Goal: Navigation & Orientation: Find specific page/section

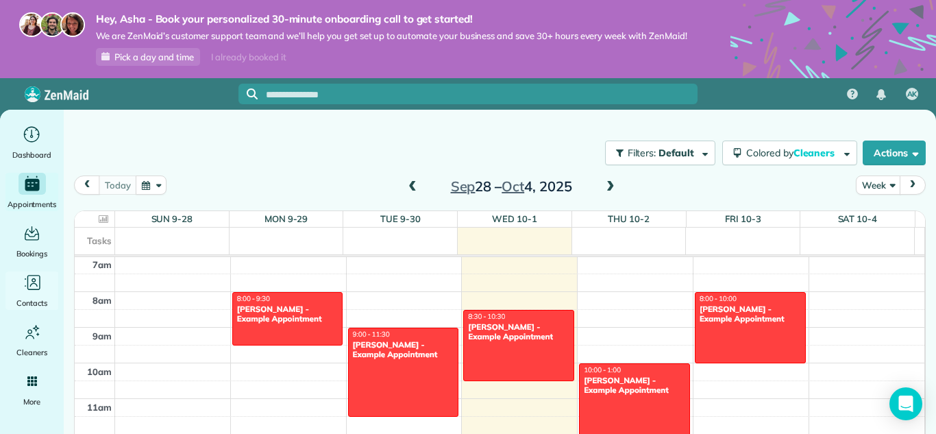
drag, startPoint x: 0, startPoint y: 253, endPoint x: 25, endPoint y: 164, distance: 93.2
click at [0, 253] on ul "Dashboard Appointments Bookings Contacts Cleaners Invoices Payroll Reports Help…" at bounding box center [32, 310] width 64 height 375
click at [38, 136] on icon "Main" at bounding box center [31, 135] width 21 height 21
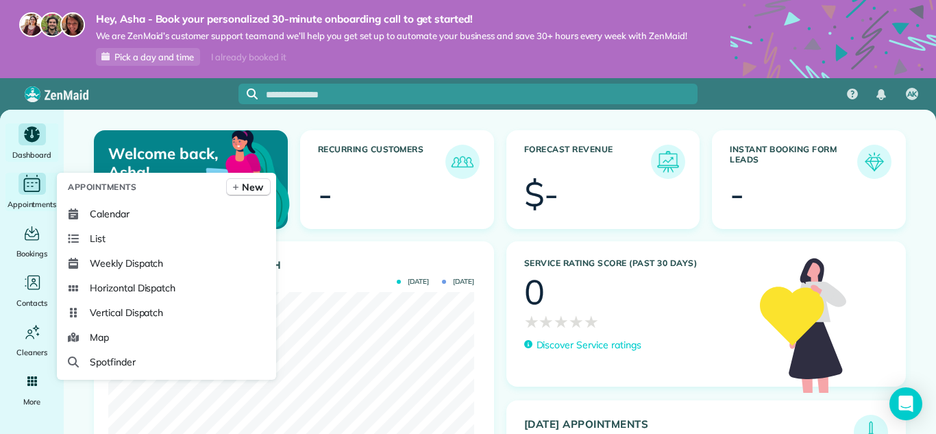
click at [32, 197] on div "Appointments" at bounding box center [32, 192] width 55 height 38
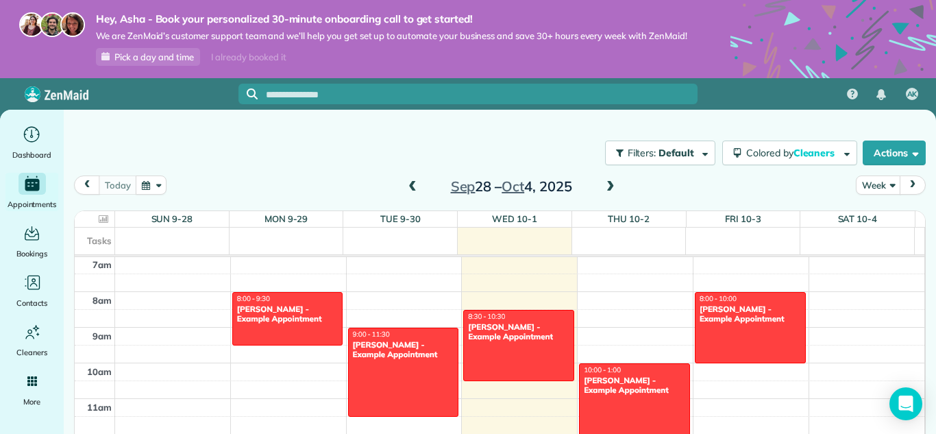
scroll to position [9, 0]
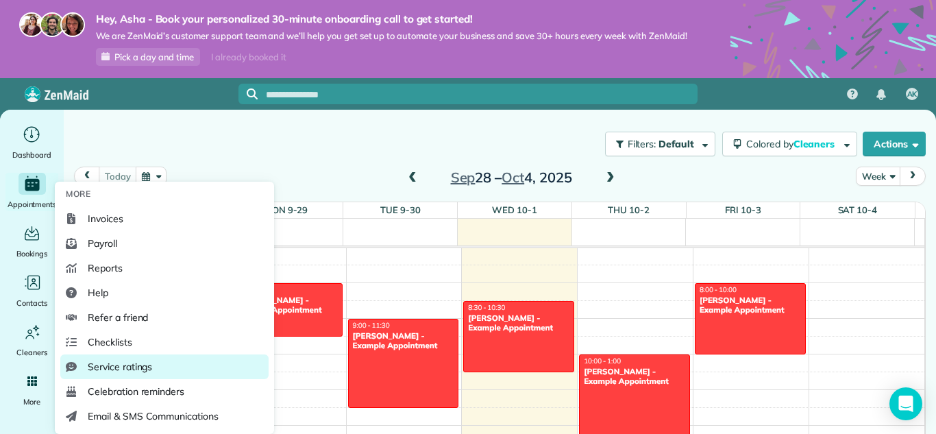
click at [123, 371] on span "Service ratings" at bounding box center [120, 367] width 64 height 14
